Goal: Find contact information: Find contact information

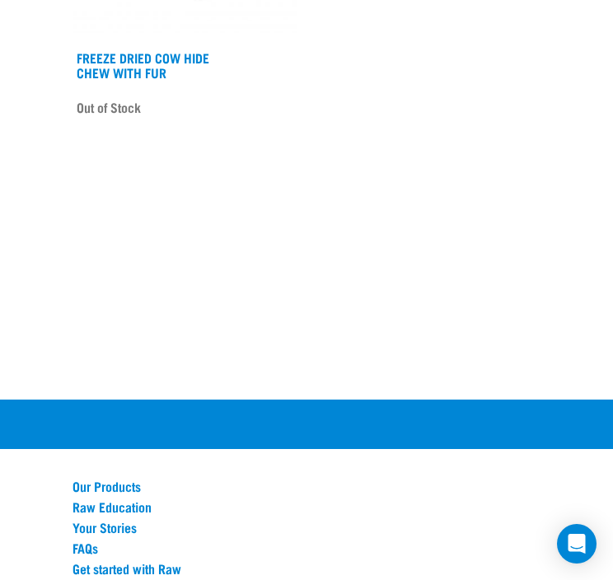
scroll to position [3264, 0]
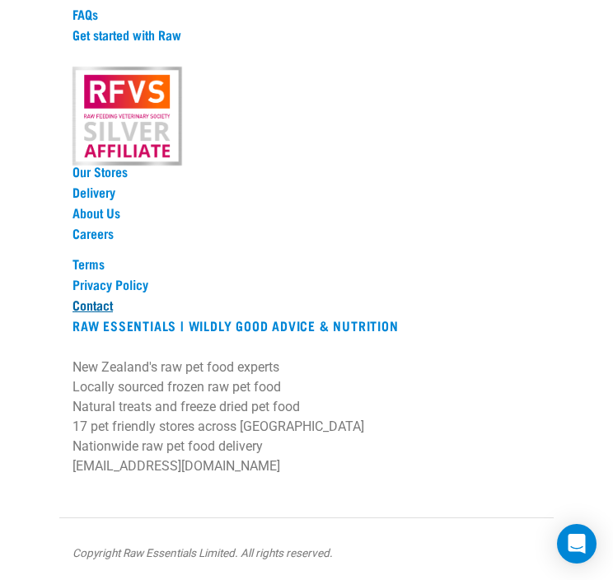
click at [96, 307] on link "Contact" at bounding box center [306, 304] width 468 height 15
click at [82, 299] on link "Contact" at bounding box center [306, 304] width 468 height 15
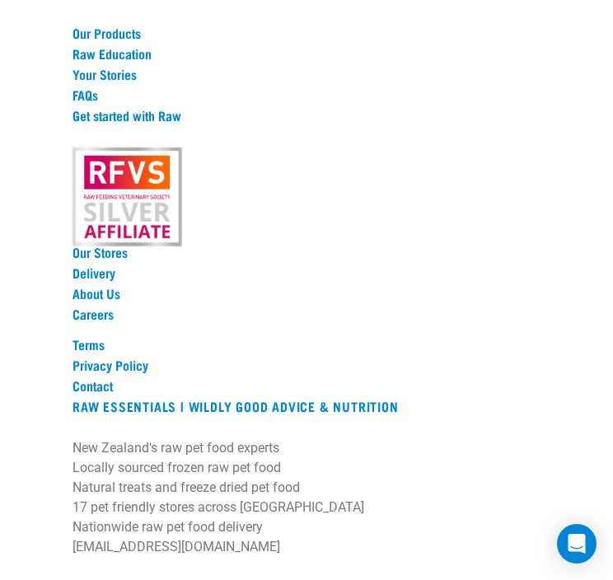
scroll to position [3264, 0]
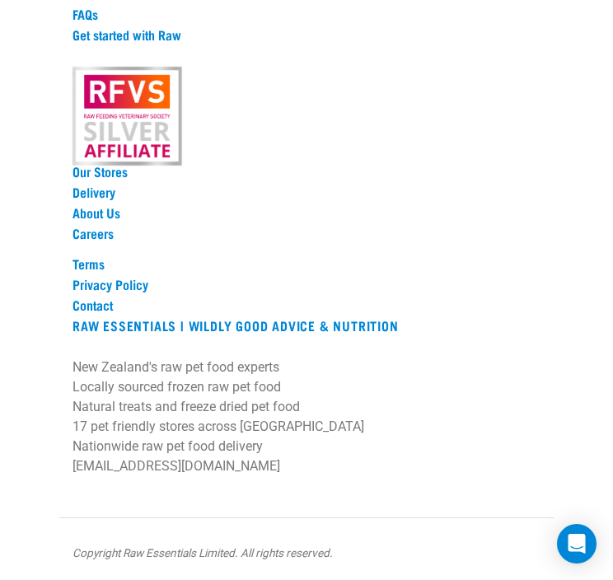
click at [119, 465] on p "New Zealand's raw pet food experts Locally sourced frozen raw pet food Natural …" at bounding box center [306, 416] width 468 height 119
drag, startPoint x: 62, startPoint y: 459, endPoint x: 304, endPoint y: 465, distance: 242.2
click at [304, 465] on div "Our Products Raw Education Your Stories FAQs Get started with Raw Our Stores De…" at bounding box center [306, 231] width 494 height 573
copy p "[EMAIL_ADDRESS][DOMAIN_NAME]"
